Goal: Obtain resource: Download file/media

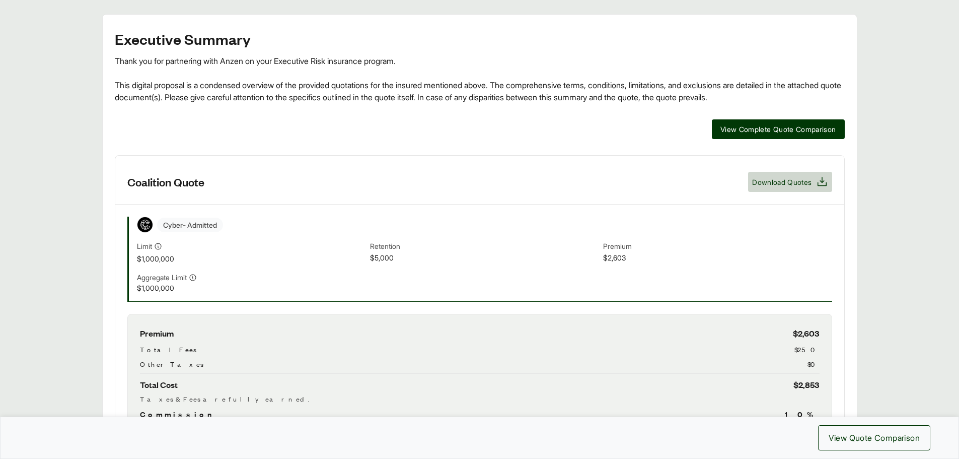
scroll to position [166, 0]
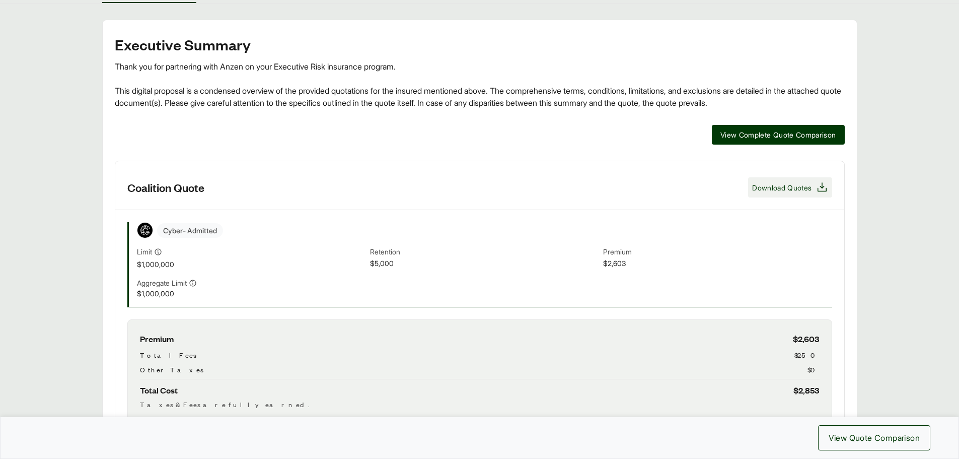
click at [770, 187] on span "Download Quotes" at bounding box center [781, 187] width 59 height 11
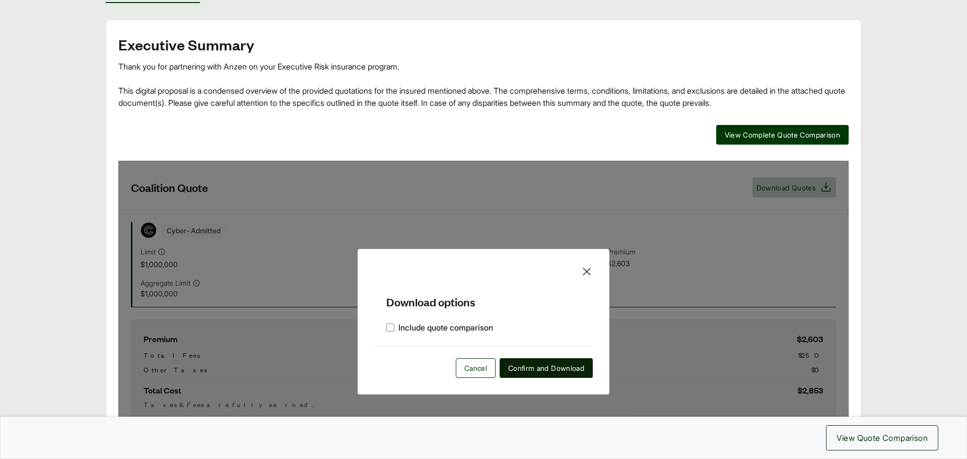
click at [525, 370] on span "Confirm and Download" at bounding box center [546, 368] width 76 height 11
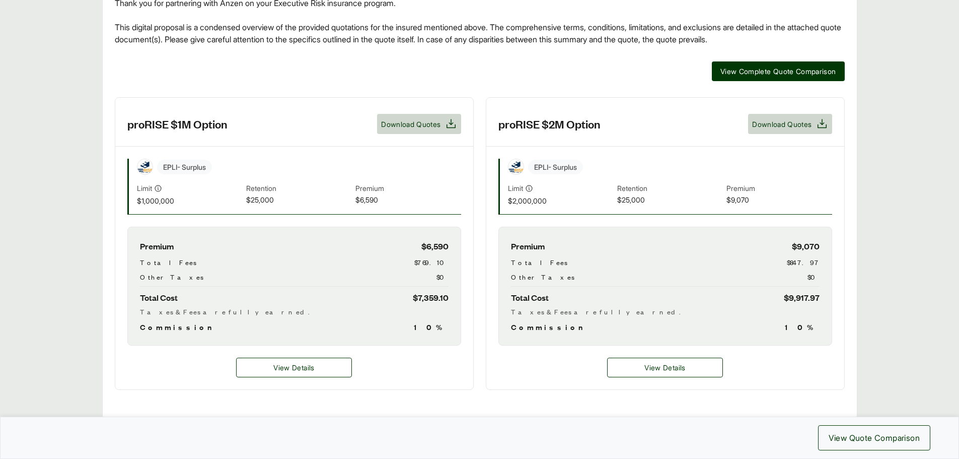
scroll to position [252, 0]
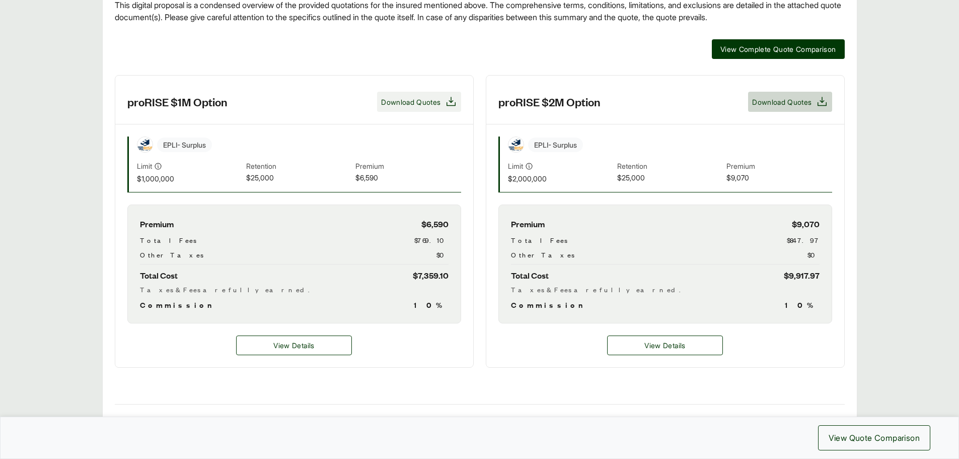
click at [408, 101] on span "Download Quotes" at bounding box center [410, 102] width 59 height 11
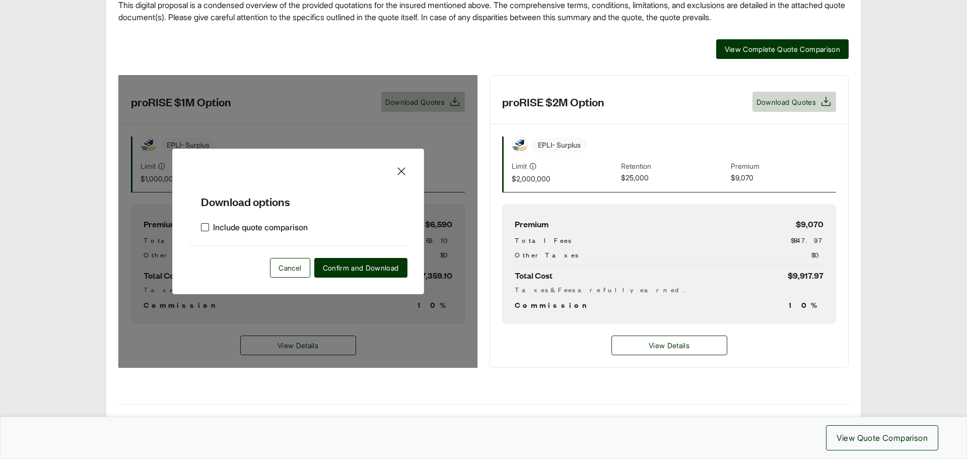
click at [208, 228] on label "Include quote comparison" at bounding box center [254, 227] width 107 height 12
click at [346, 269] on span "Confirm and Download" at bounding box center [361, 267] width 76 height 11
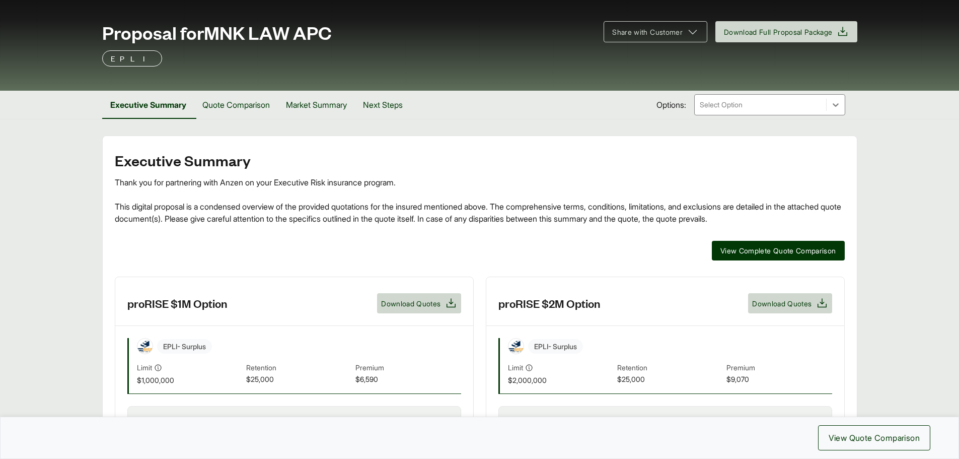
scroll to position [0, 0]
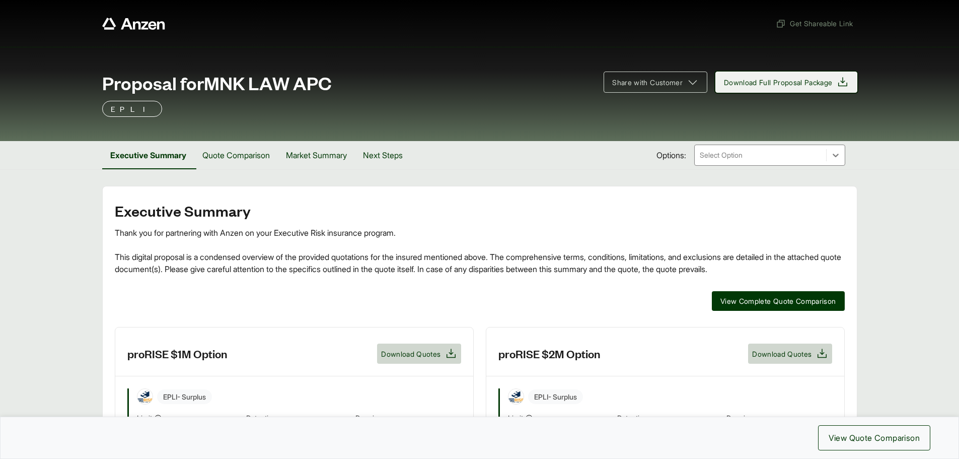
click at [803, 81] on span "Download Full Proposal Package" at bounding box center [778, 82] width 109 height 11
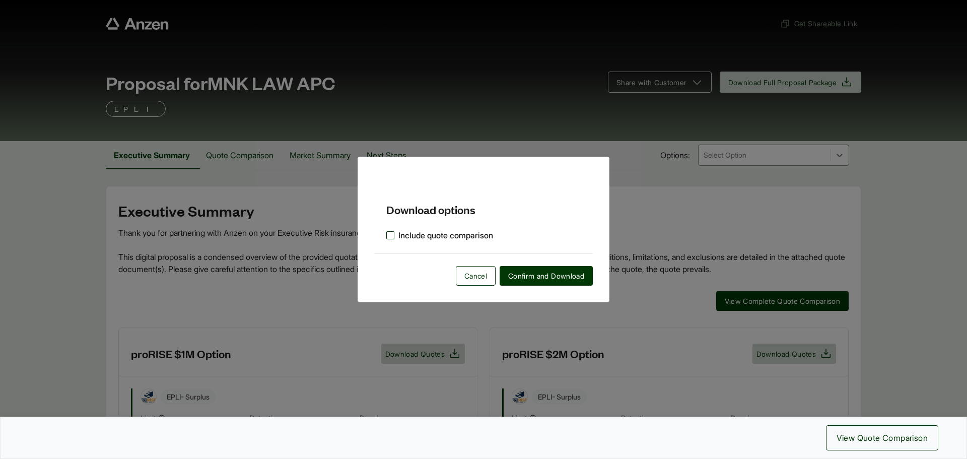
click at [389, 233] on label "Include quote comparison" at bounding box center [439, 235] width 107 height 12
click at [529, 277] on span "Confirm and Download" at bounding box center [546, 275] width 76 height 11
